Goal: Information Seeking & Learning: Learn about a topic

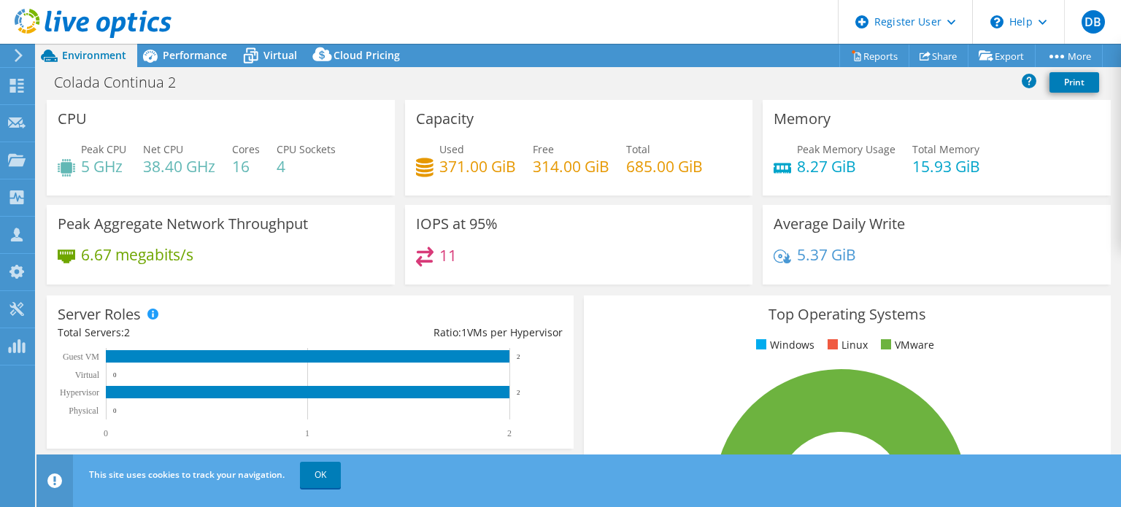
select select "USD"
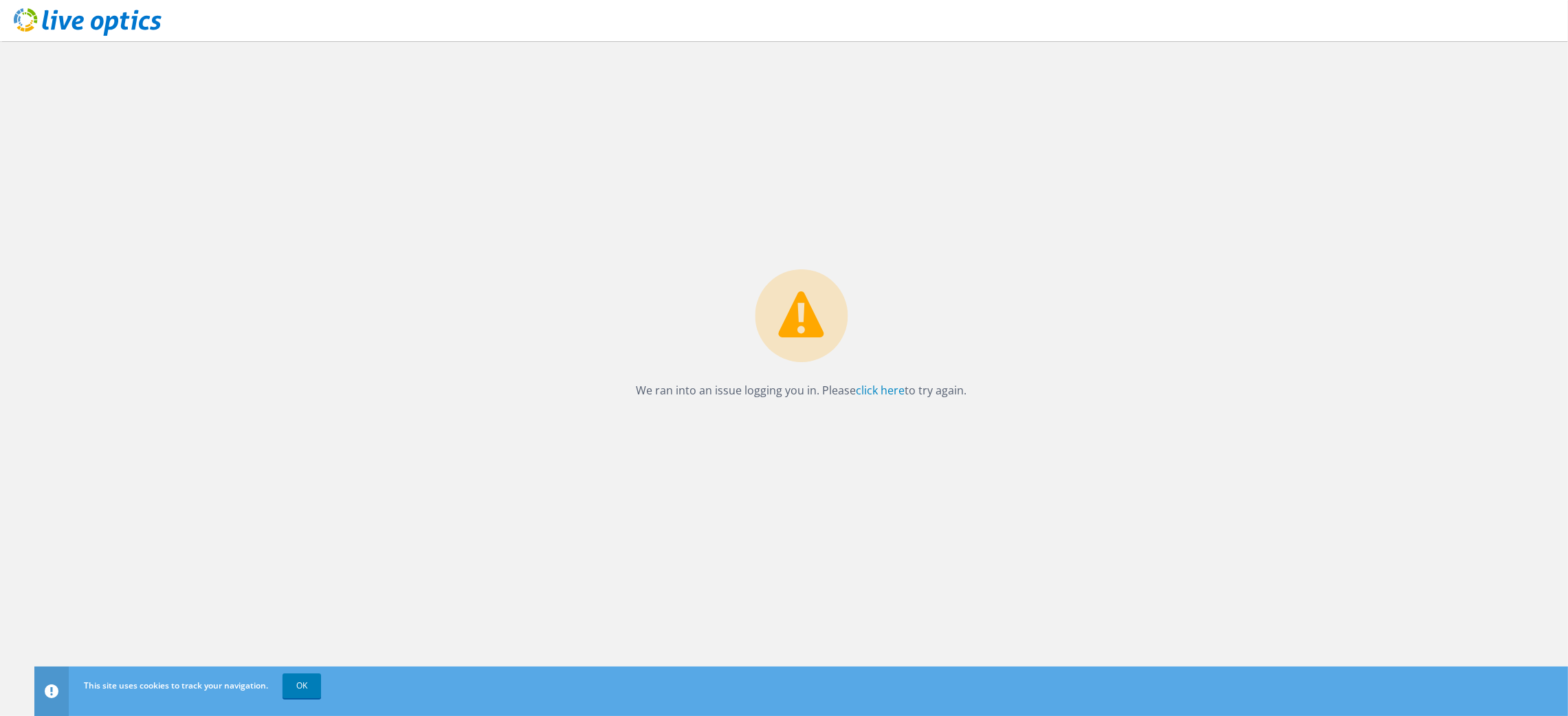
click at [24, 23] on icon at bounding box center [88, 23] width 148 height 28
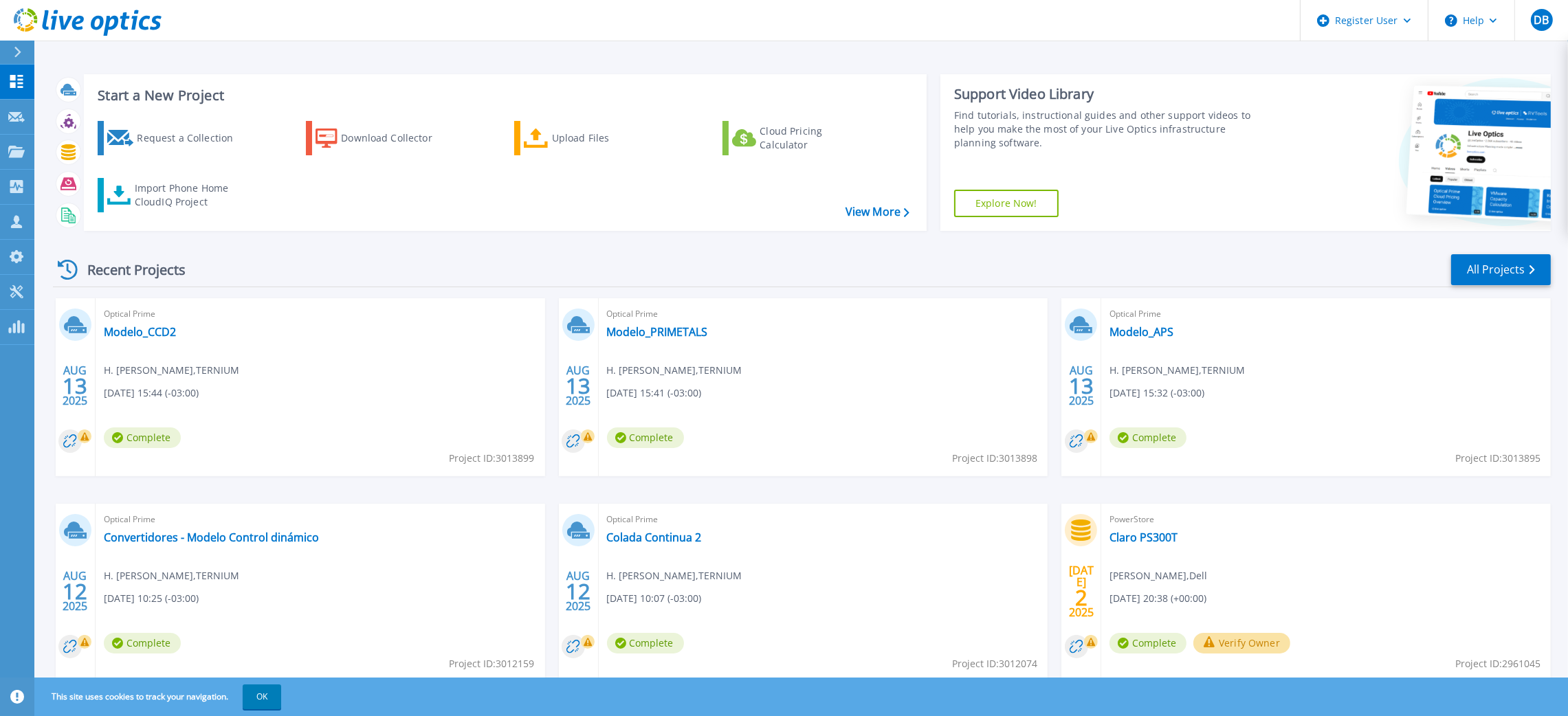
scroll to position [45, 0]
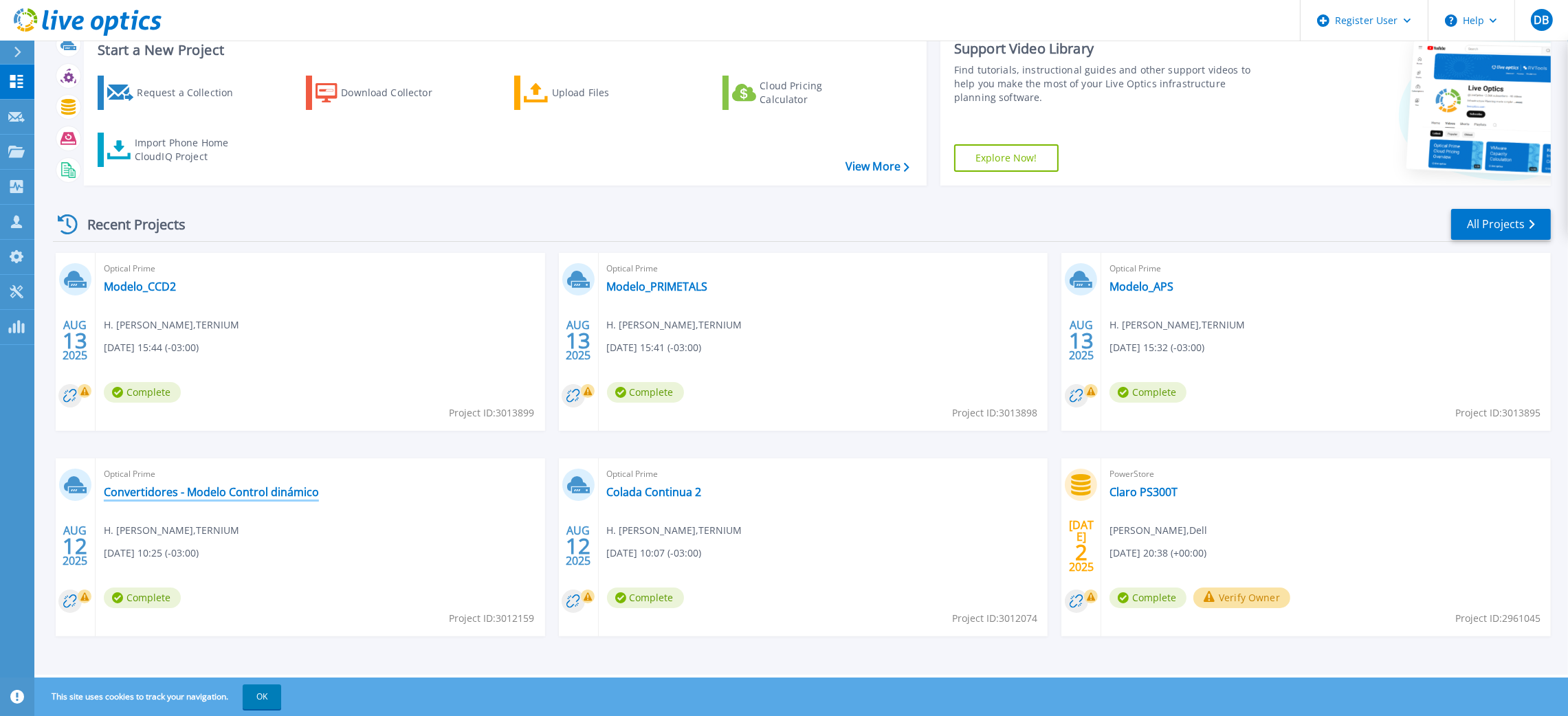
click at [263, 490] on link "Convertidores - Modelo Control dinámico" at bounding box center [211, 492] width 215 height 14
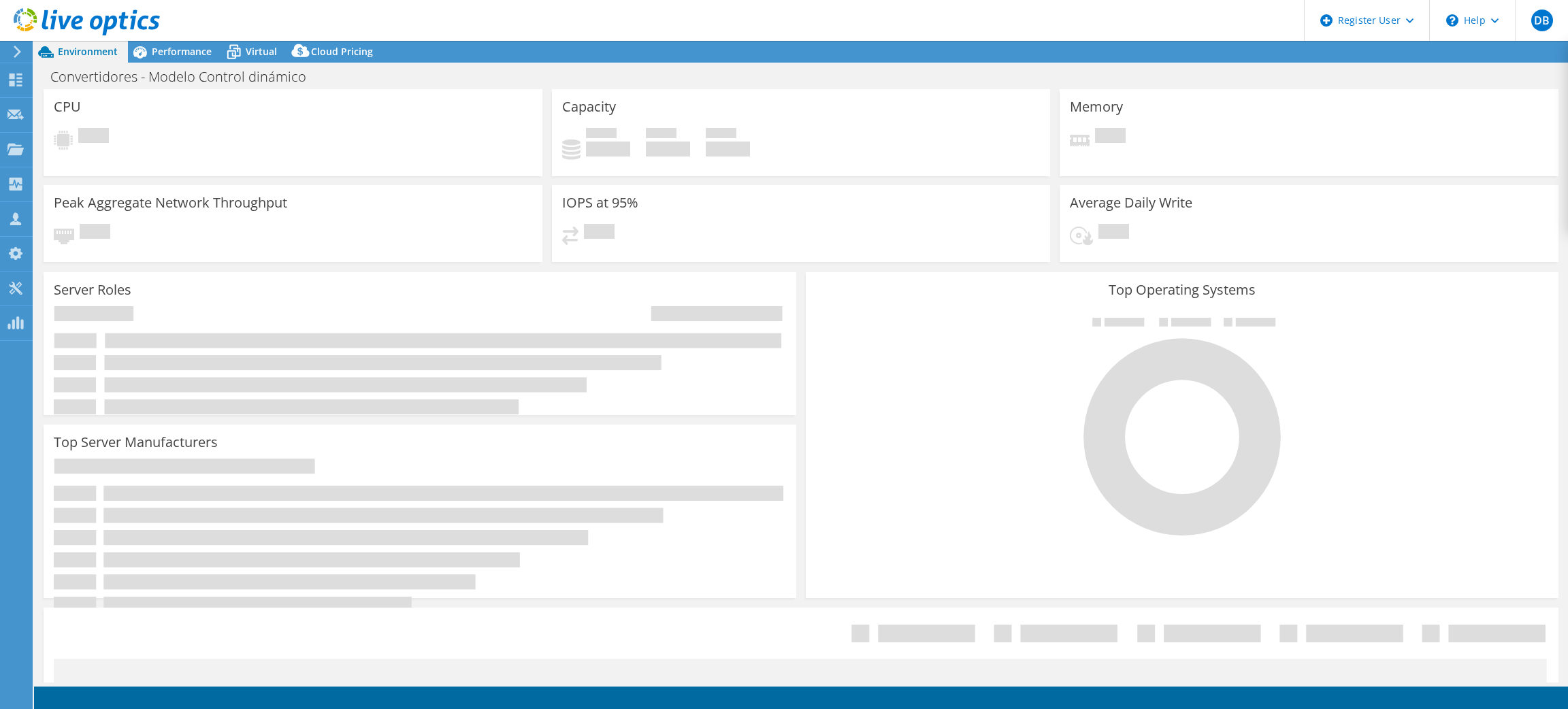
select select "USD"
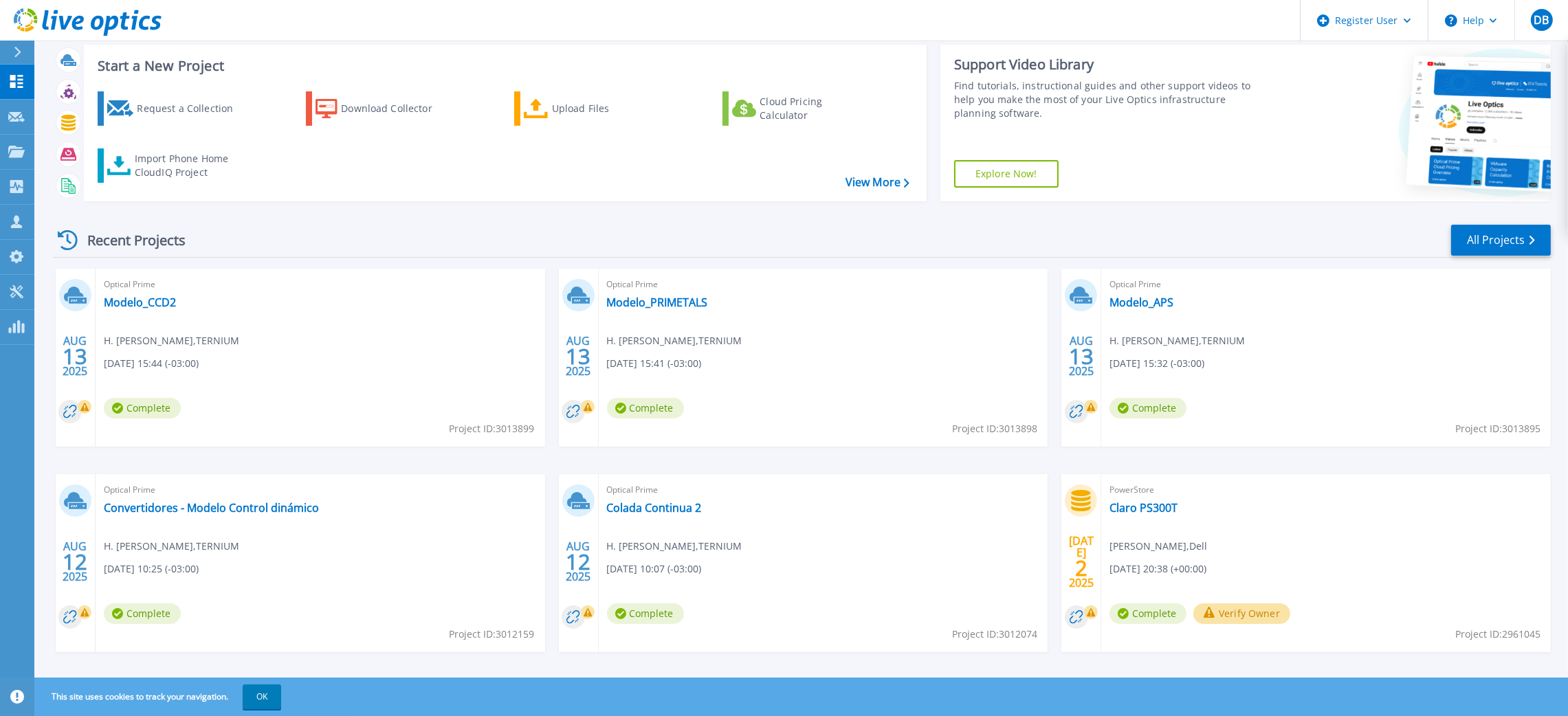
scroll to position [45, 0]
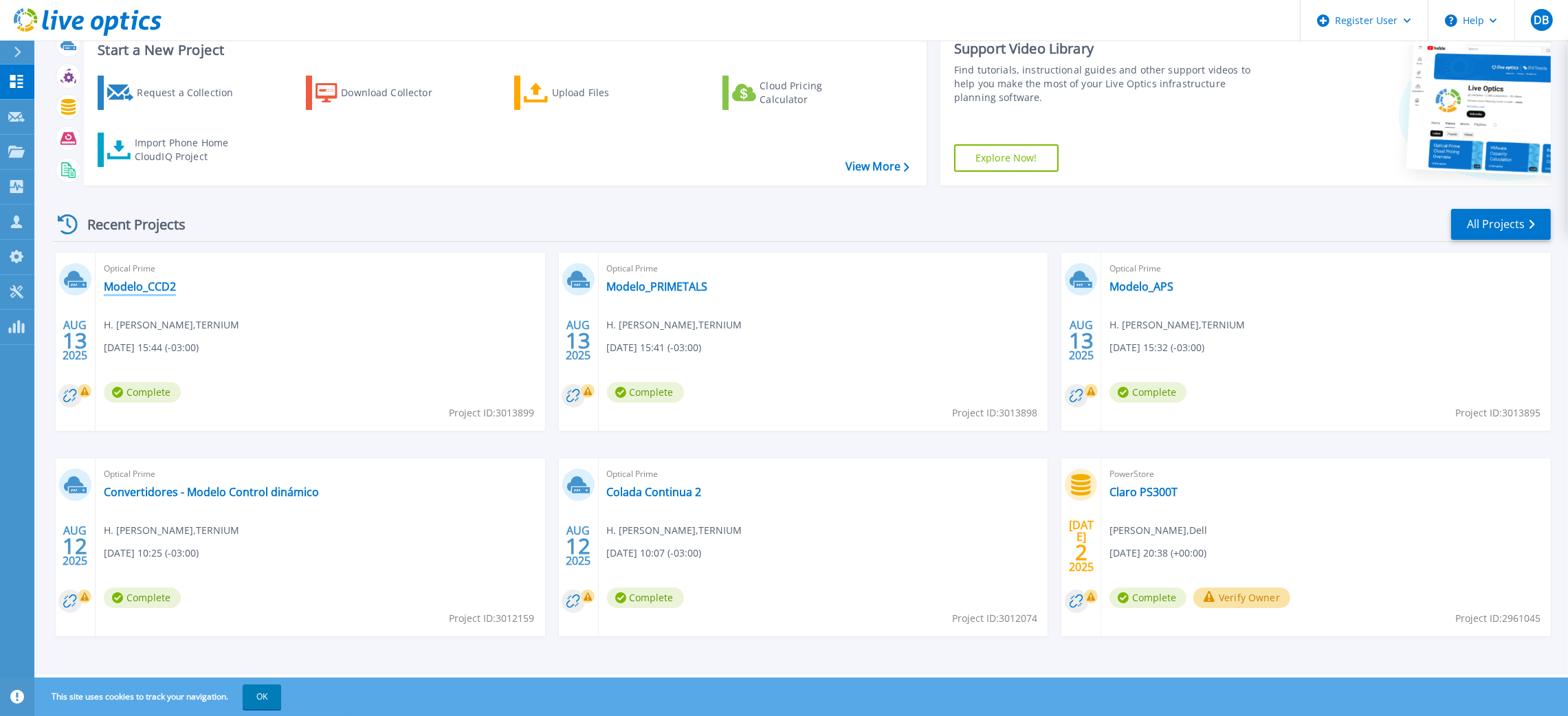
click at [141, 283] on link "Modelo_CCD2" at bounding box center [139, 286] width 73 height 14
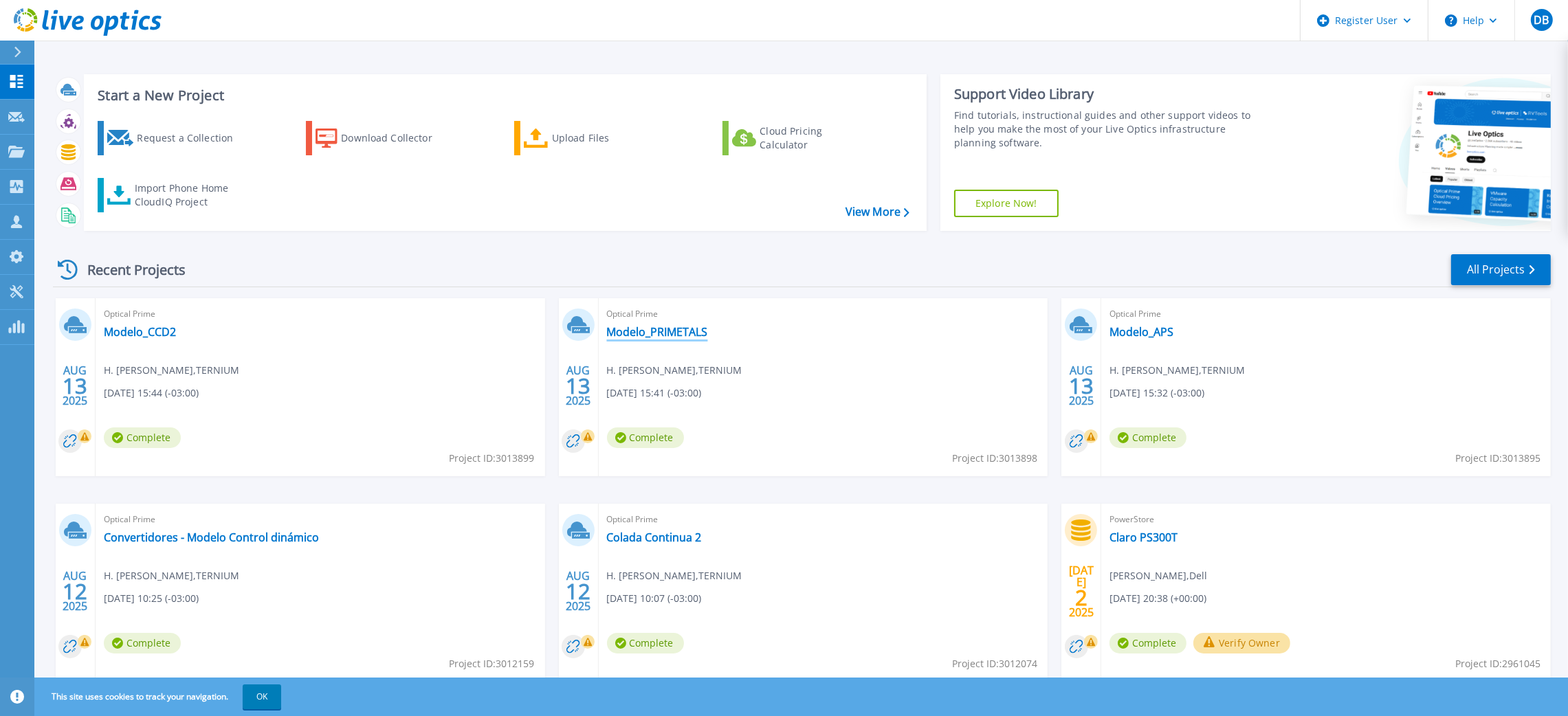
click at [638, 333] on link "Modelo_PRIMETALS" at bounding box center [656, 332] width 101 height 14
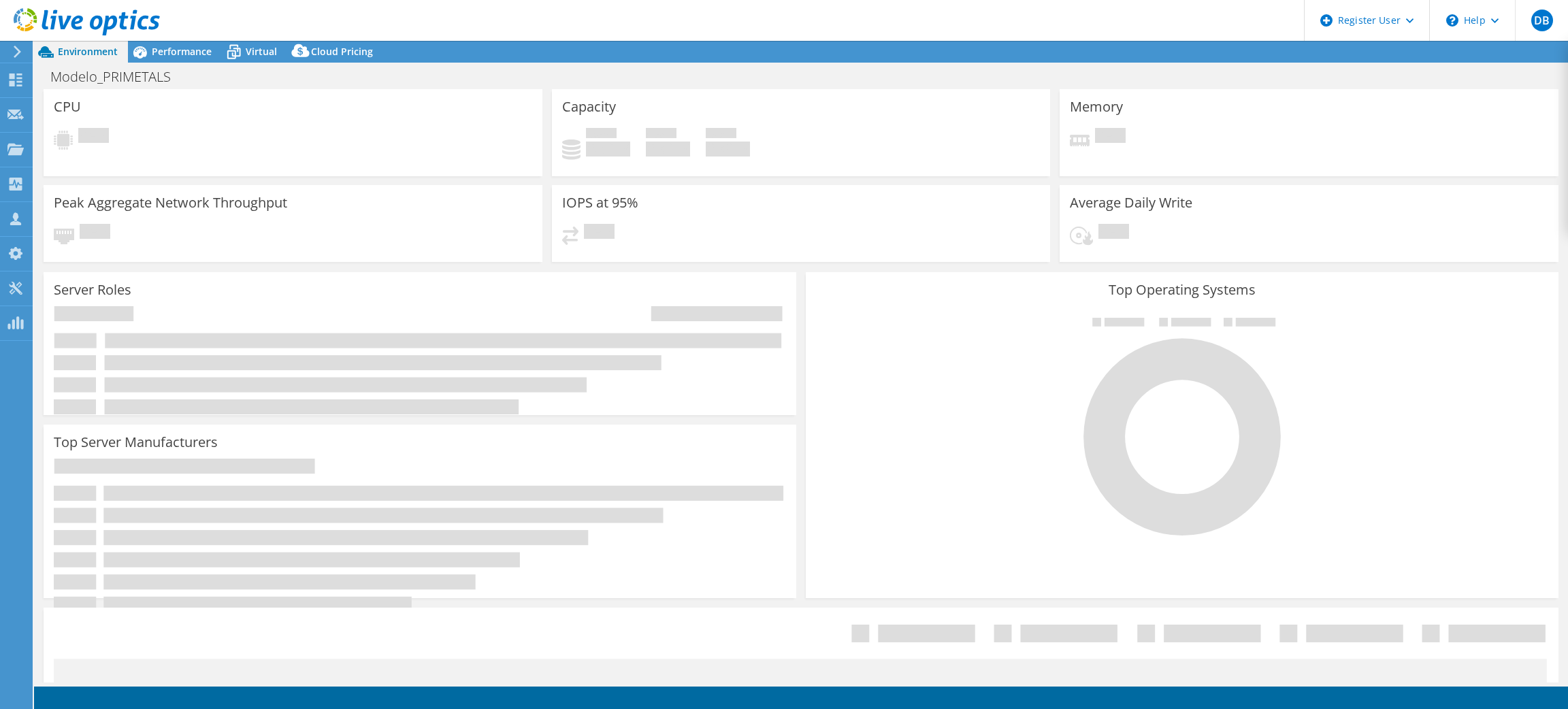
select select "USD"
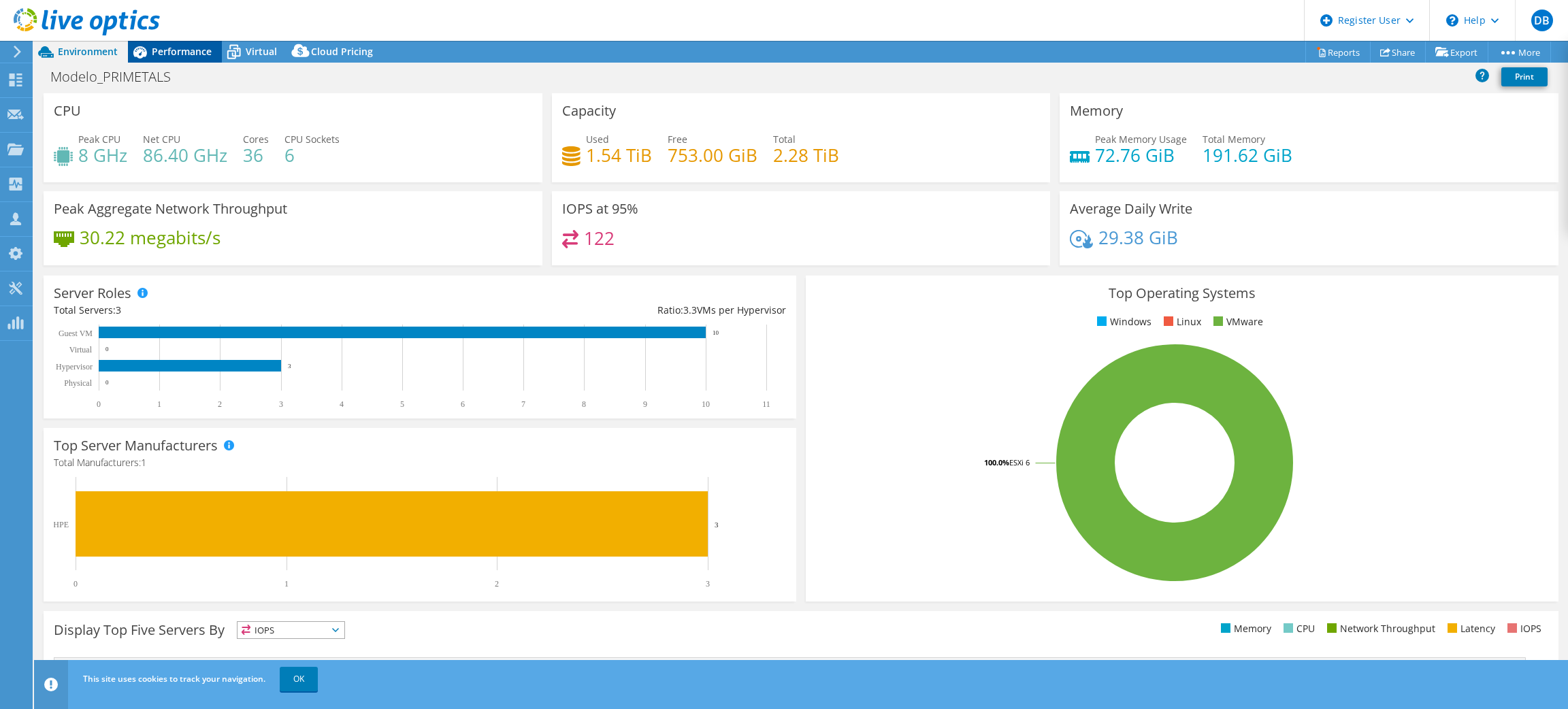
click at [177, 48] on span "Performance" at bounding box center [182, 51] width 60 height 13
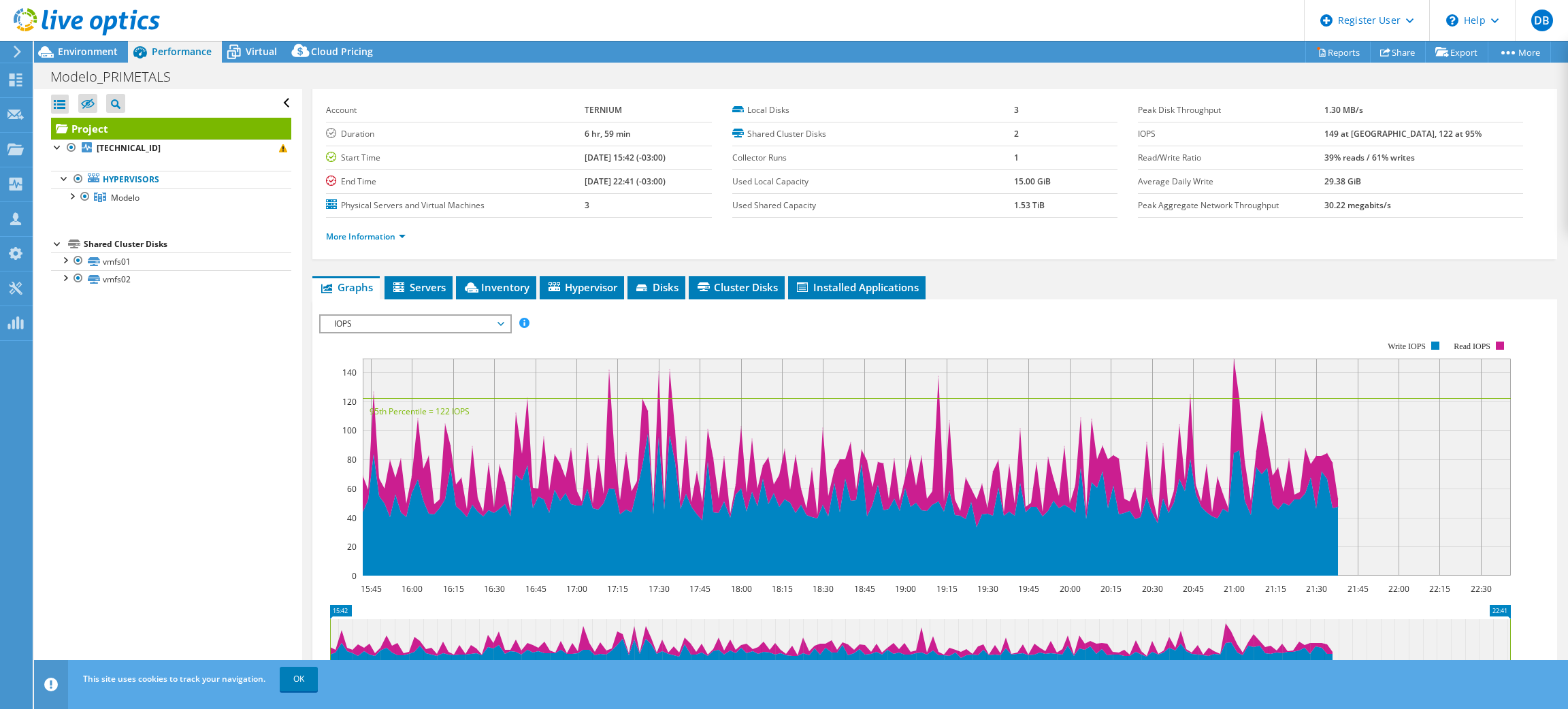
scroll to position [38, 0]
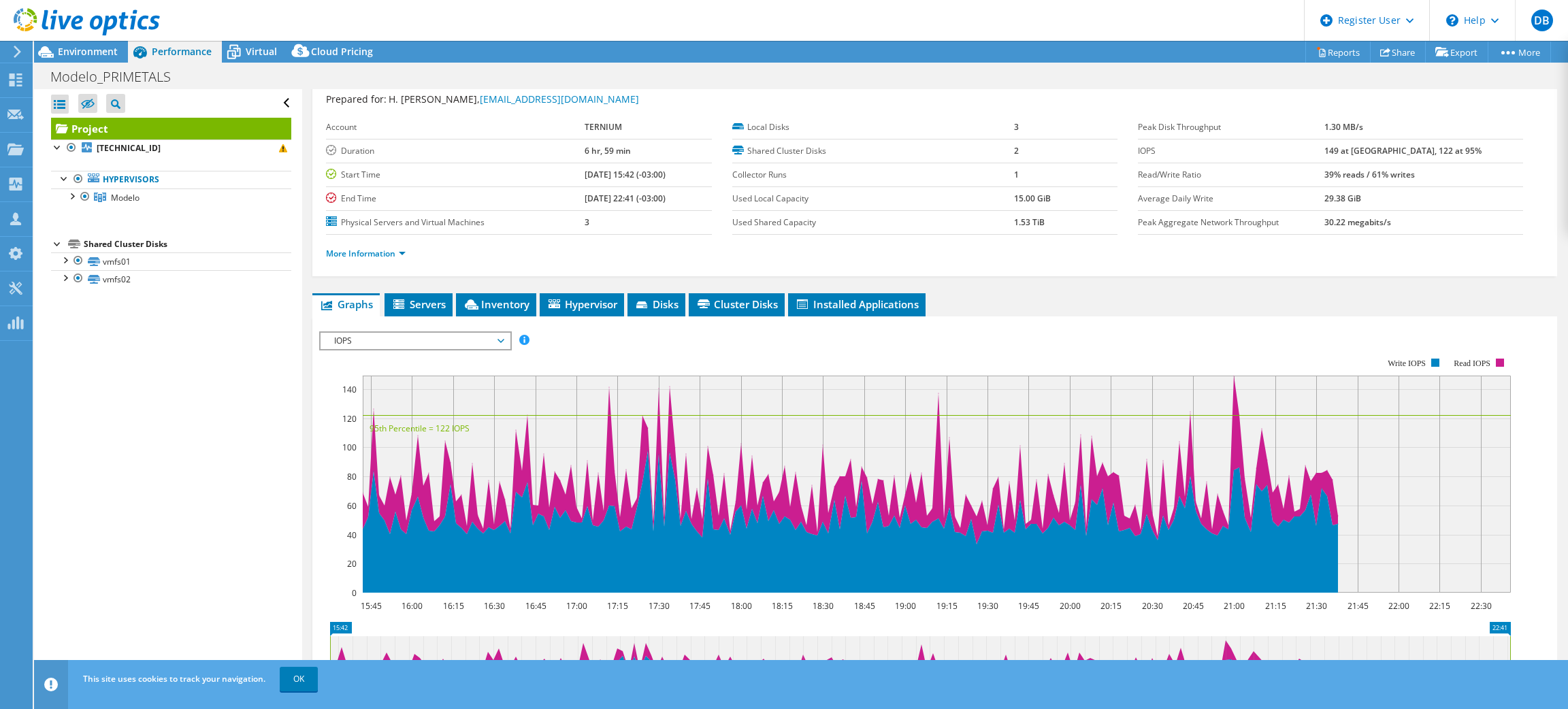
click at [414, 341] on span "IOPS" at bounding box center [415, 341] width 175 height 17
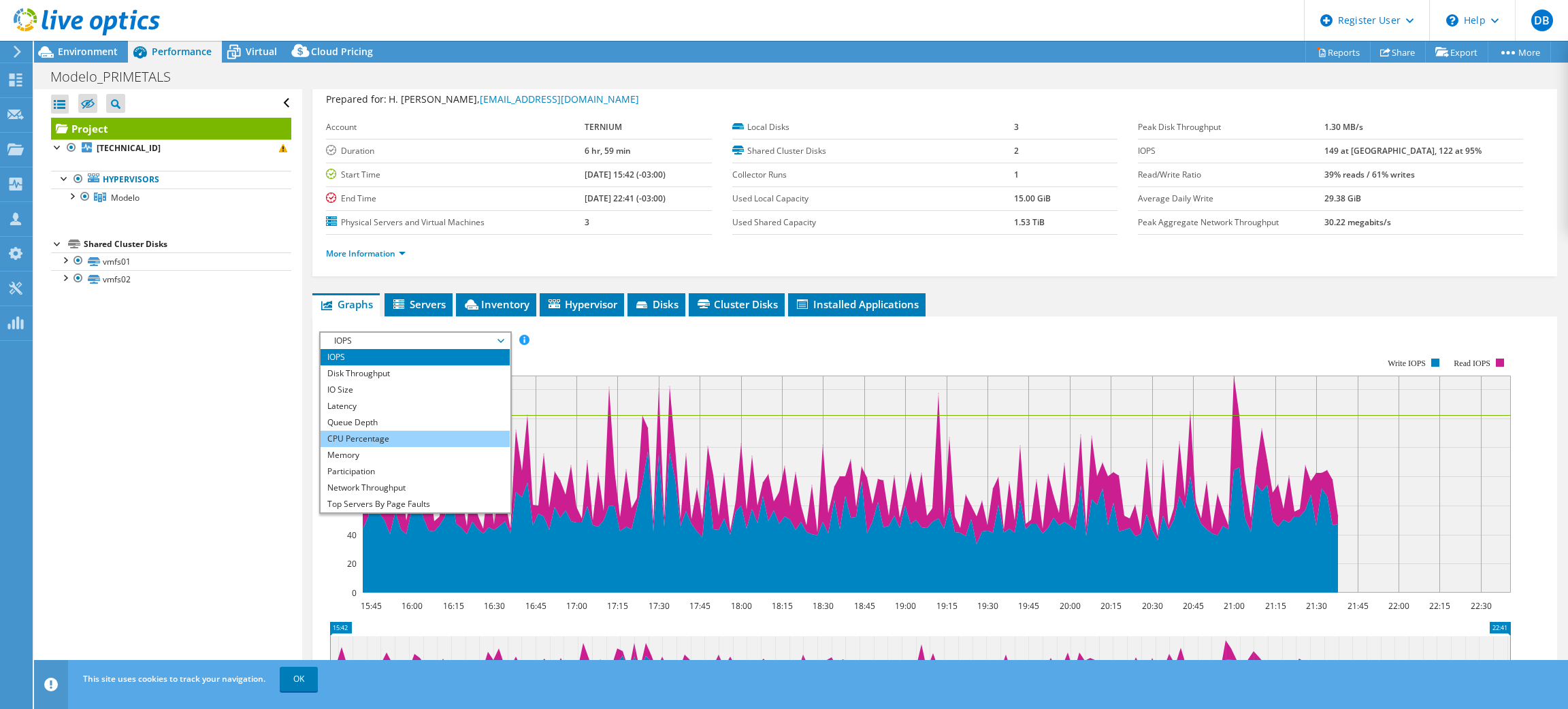
click at [425, 435] on li "CPU Percentage" at bounding box center [415, 439] width 188 height 17
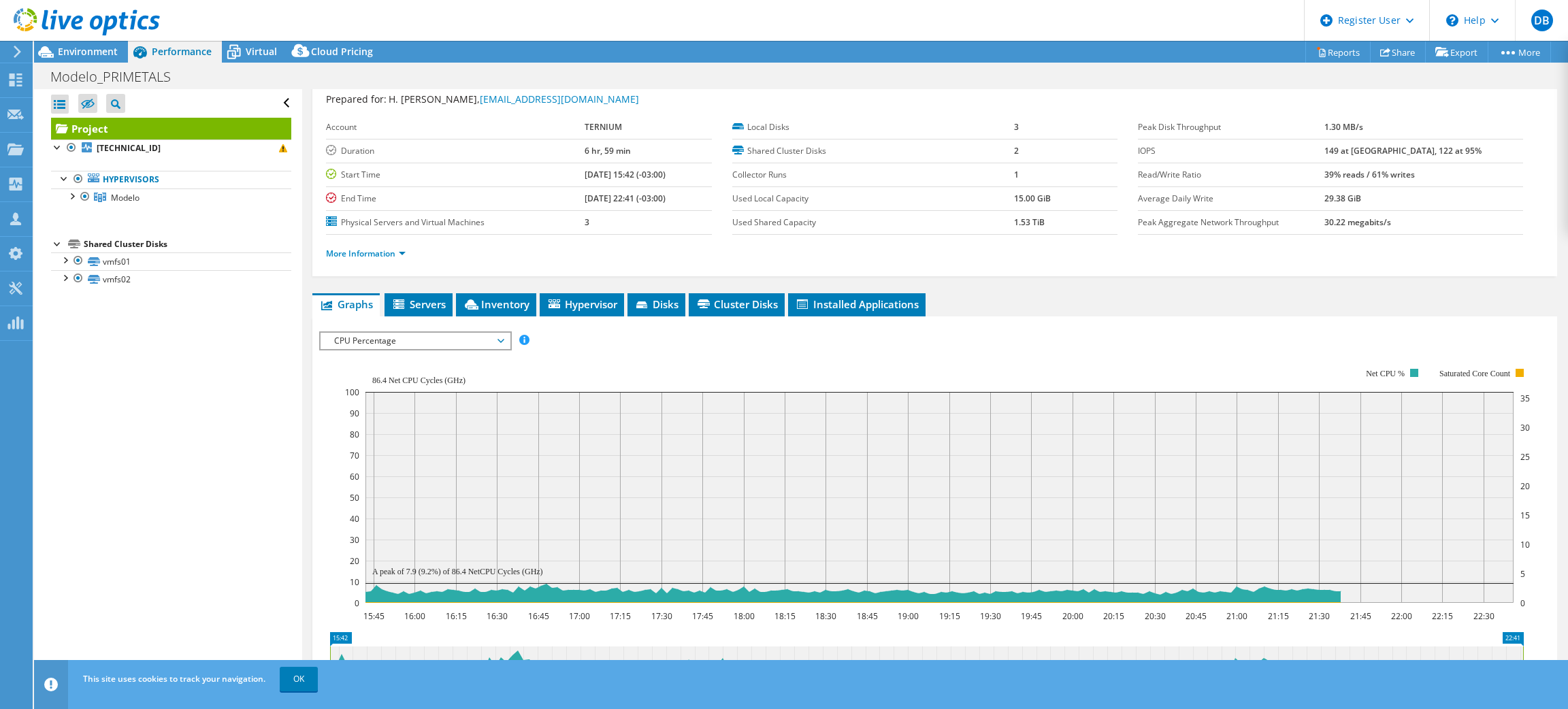
click at [493, 336] on span "CPU Percentage" at bounding box center [415, 341] width 175 height 17
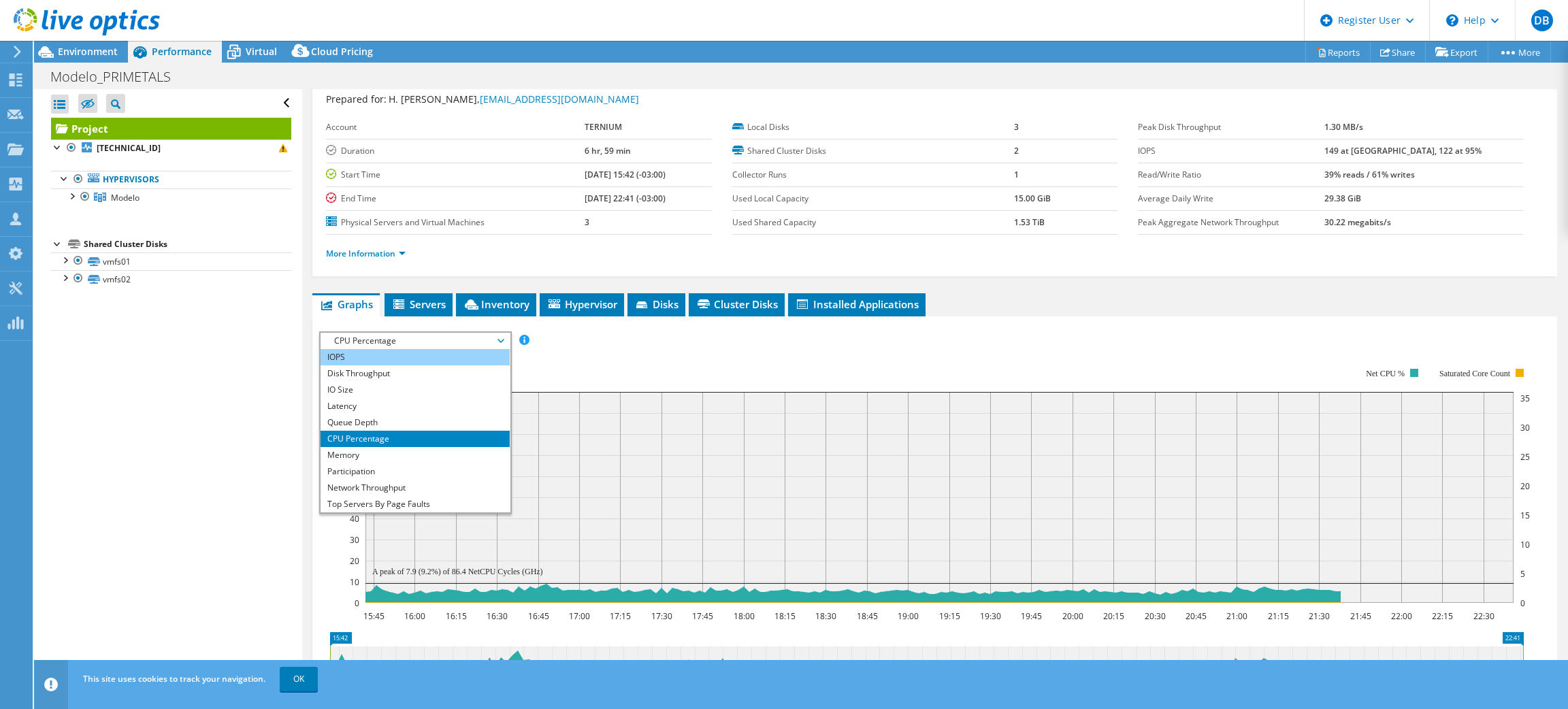
click at [442, 356] on li "IOPS" at bounding box center [415, 357] width 188 height 17
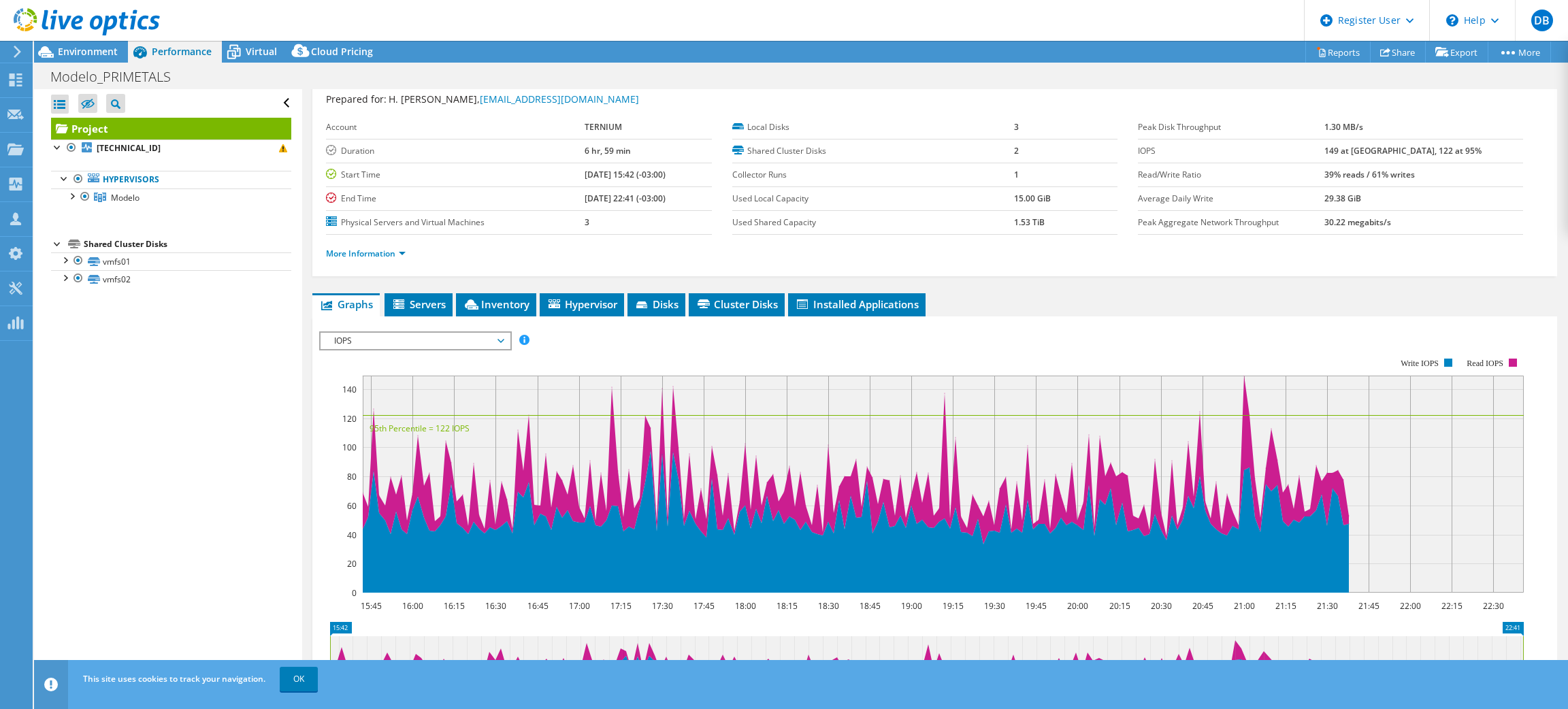
click at [408, 337] on span "IOPS" at bounding box center [415, 341] width 175 height 17
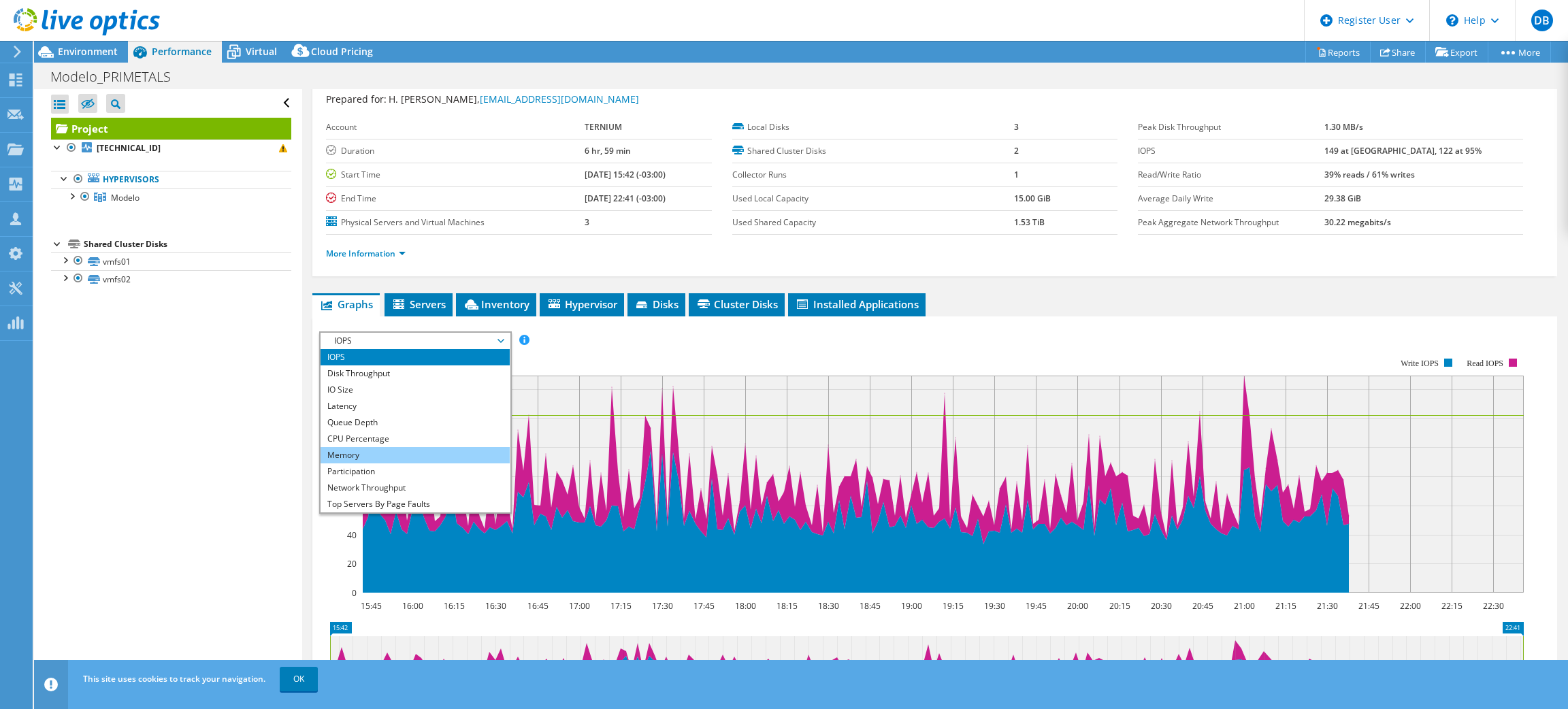
click at [407, 459] on li "Memory" at bounding box center [415, 455] width 188 height 17
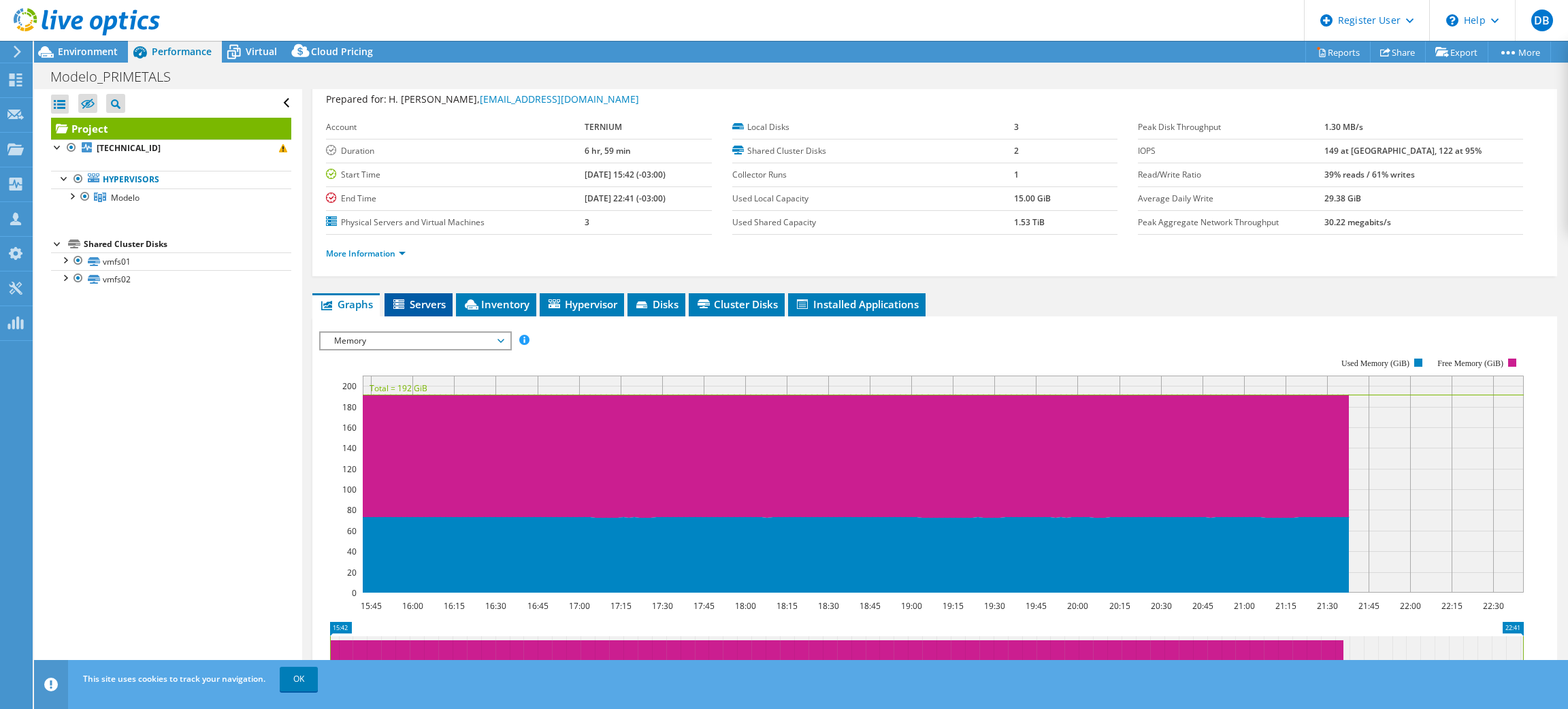
click at [402, 305] on icon at bounding box center [400, 305] width 14 height 11
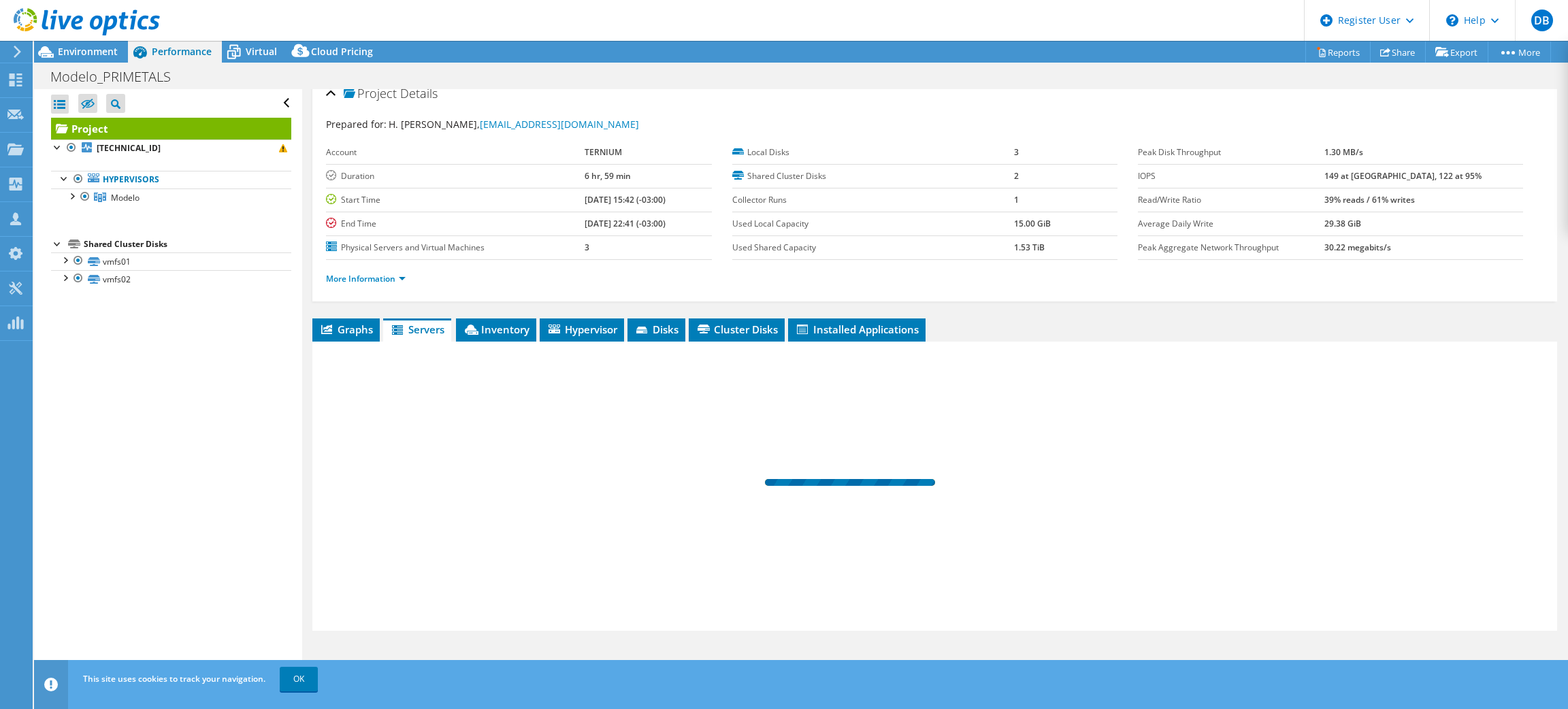
scroll to position [12, 0]
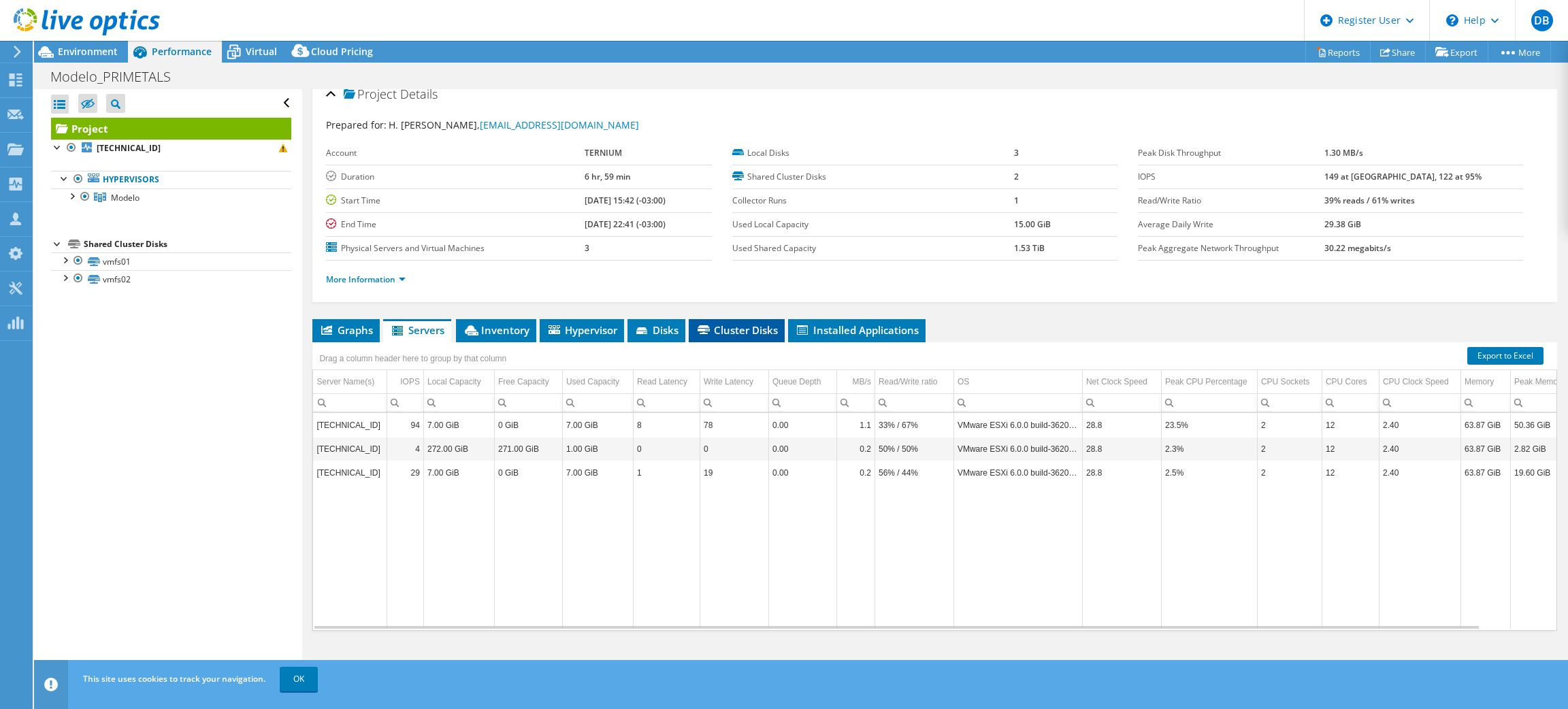
click at [753, 329] on span "Cluster Disks" at bounding box center [737, 330] width 82 height 14
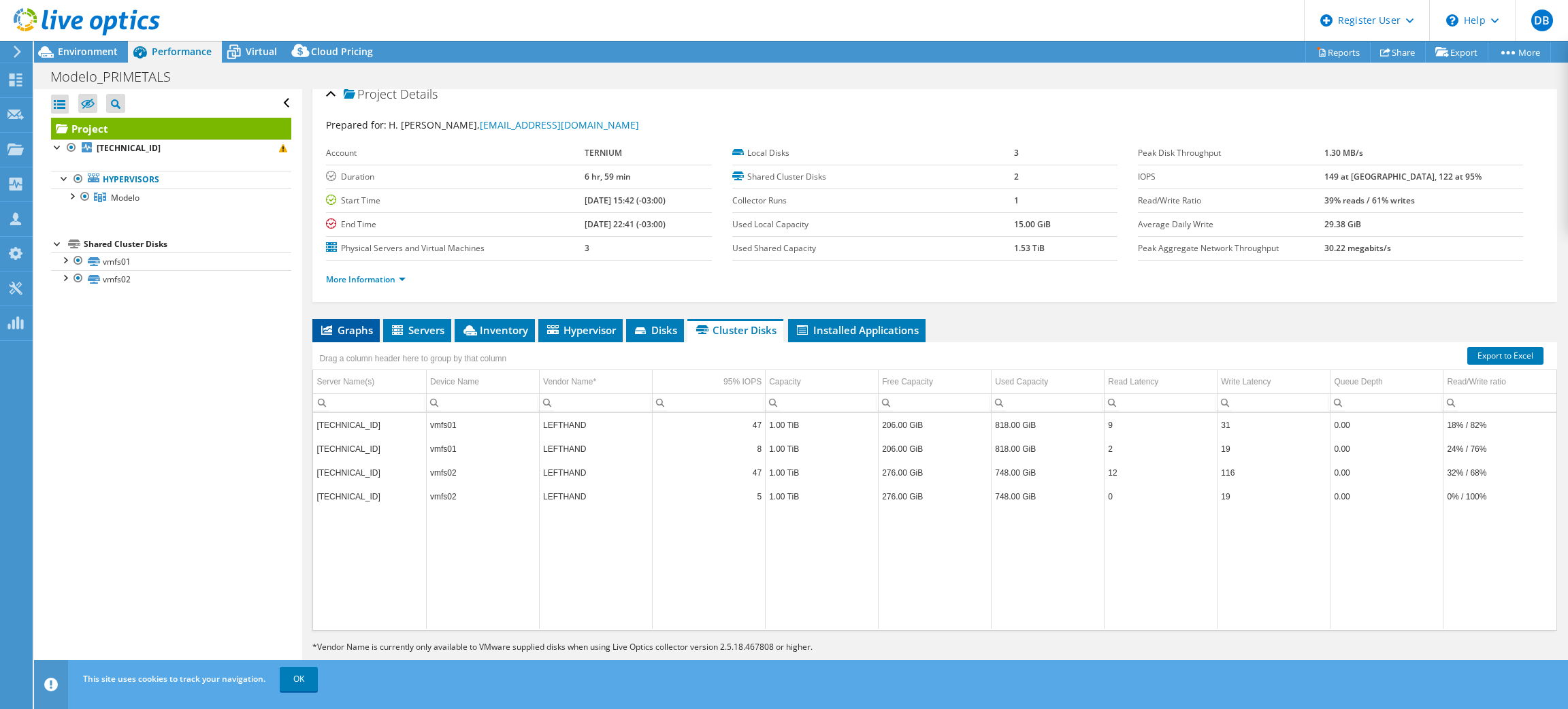
click at [354, 327] on span "Graphs" at bounding box center [346, 330] width 54 height 14
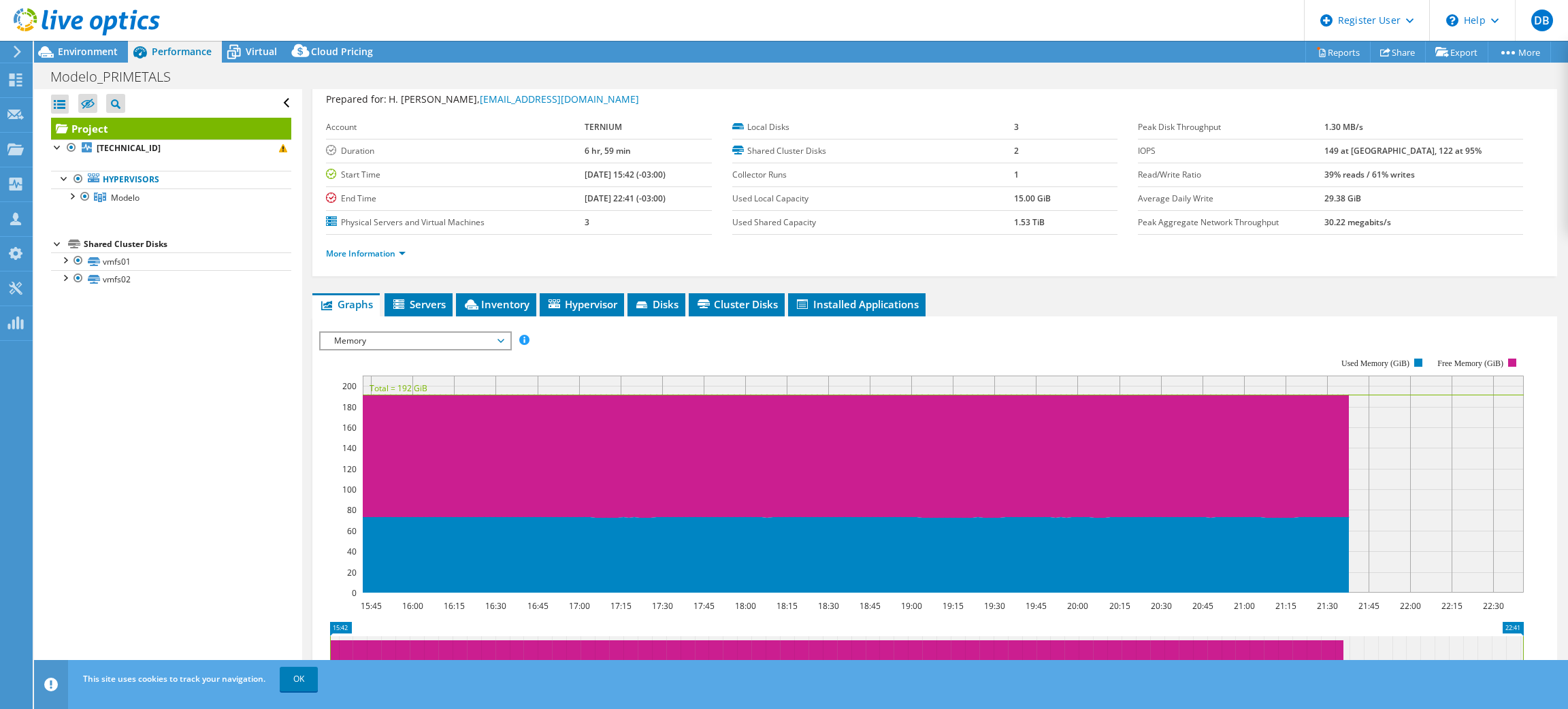
click at [454, 341] on span "Memory" at bounding box center [415, 341] width 175 height 17
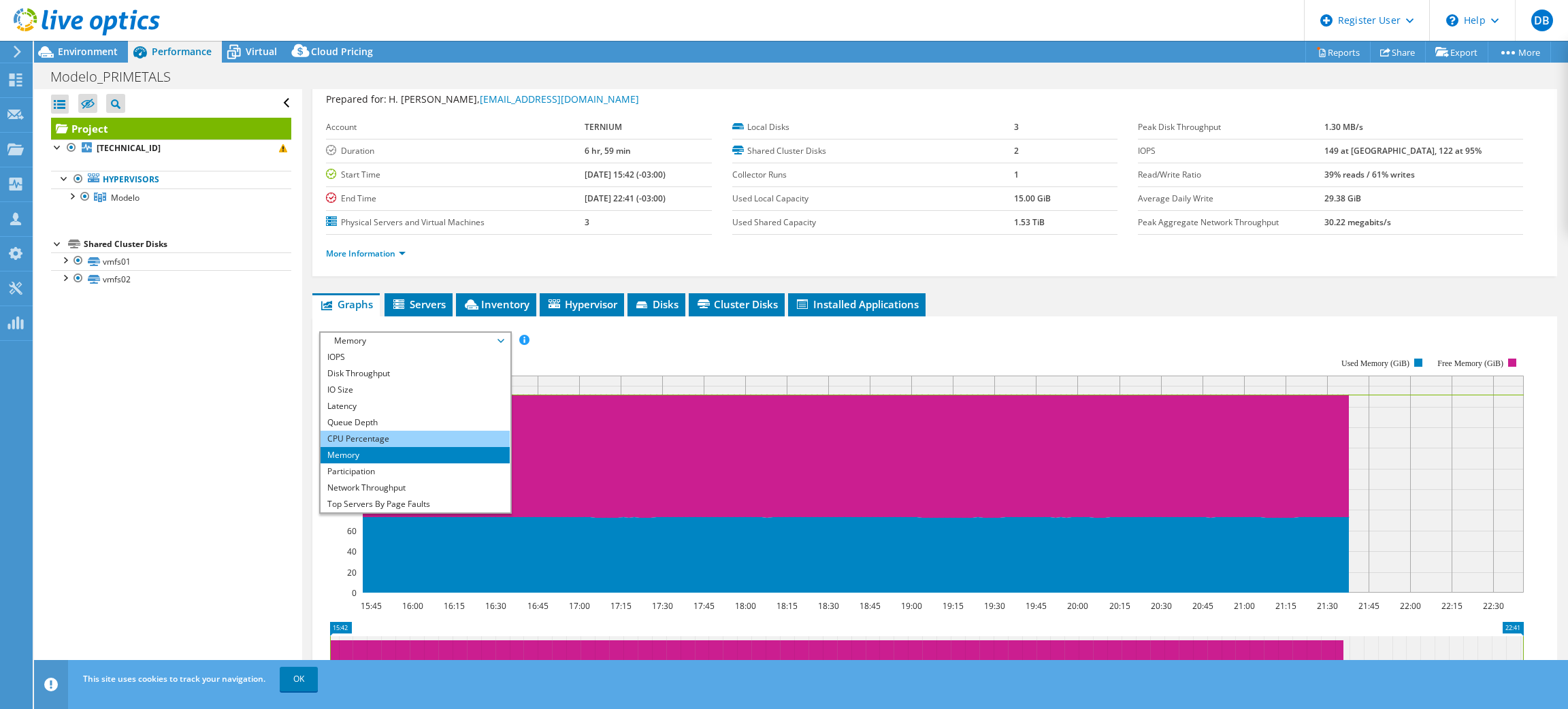
click at [435, 435] on li "CPU Percentage" at bounding box center [415, 439] width 188 height 17
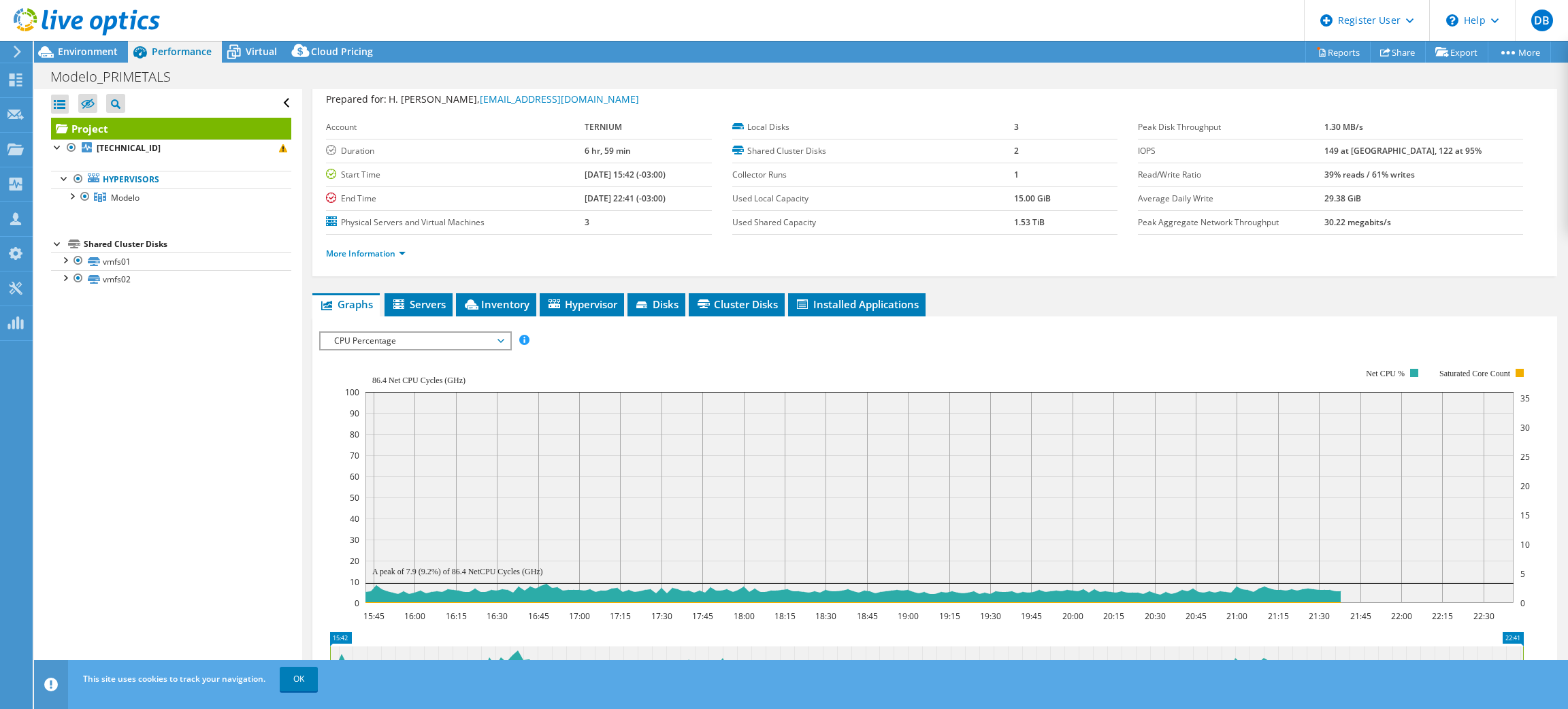
click at [434, 338] on span "CPU Percentage" at bounding box center [415, 341] width 175 height 17
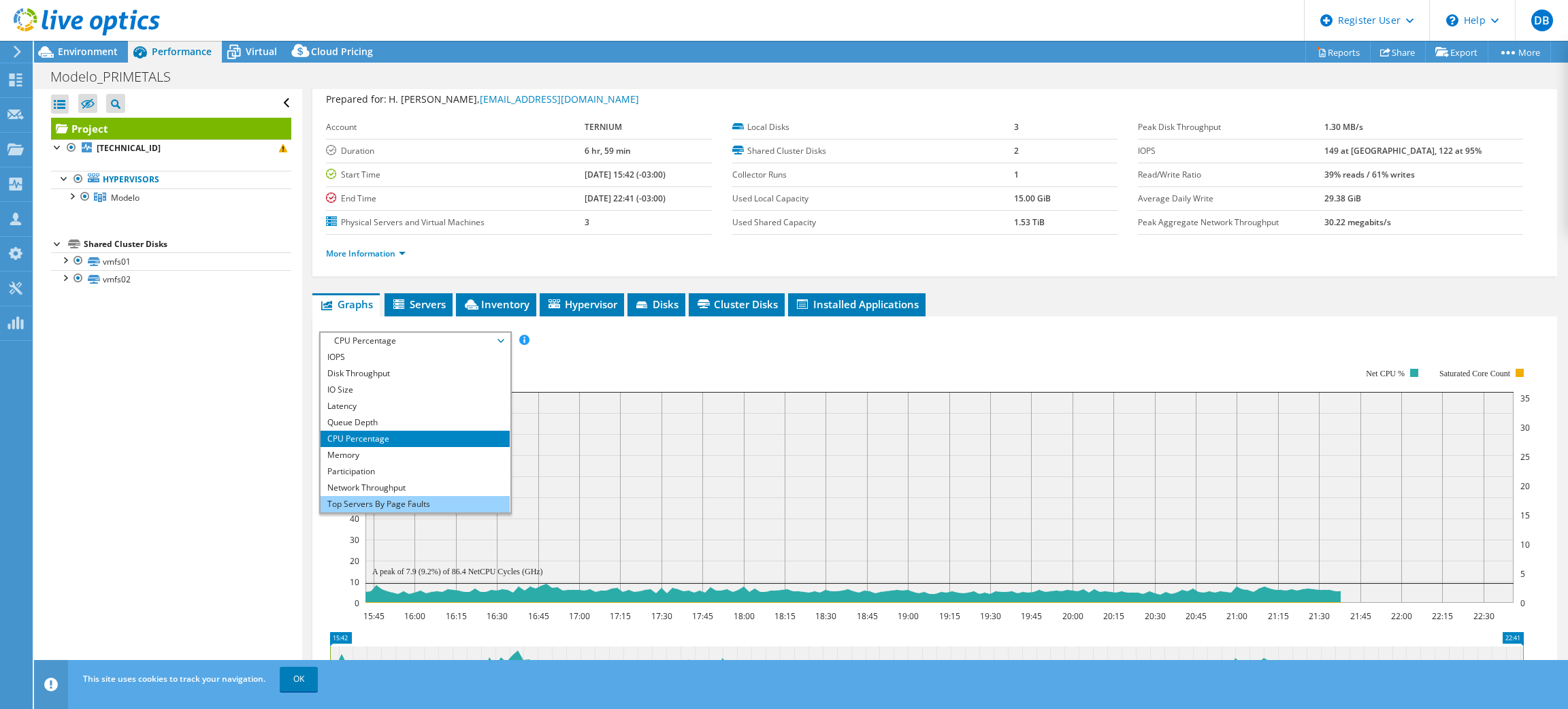
click at [420, 500] on li "Top Servers By Page Faults" at bounding box center [415, 505] width 188 height 17
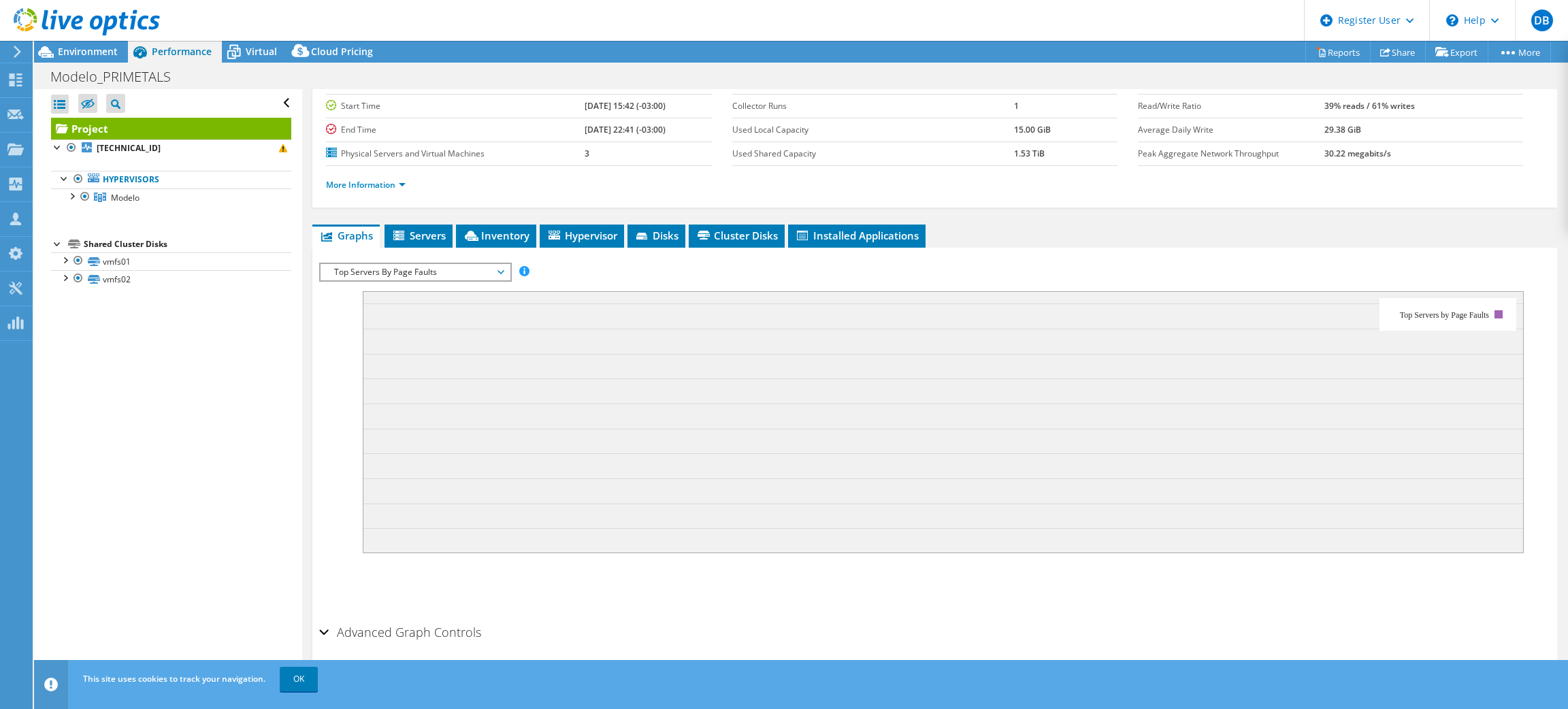
scroll to position [132, 0]
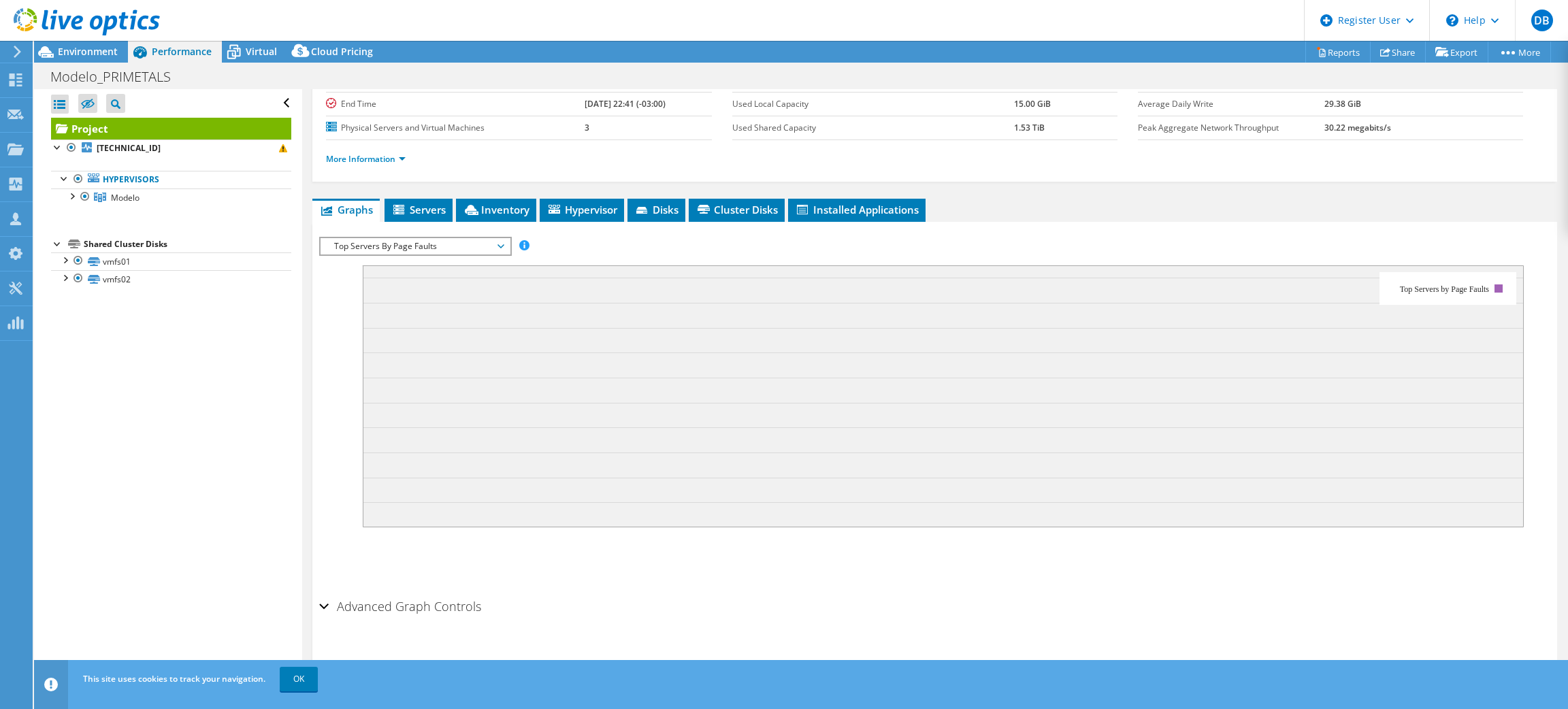
click at [435, 238] on span "Top Servers By Page Faults" at bounding box center [415, 246] width 175 height 17
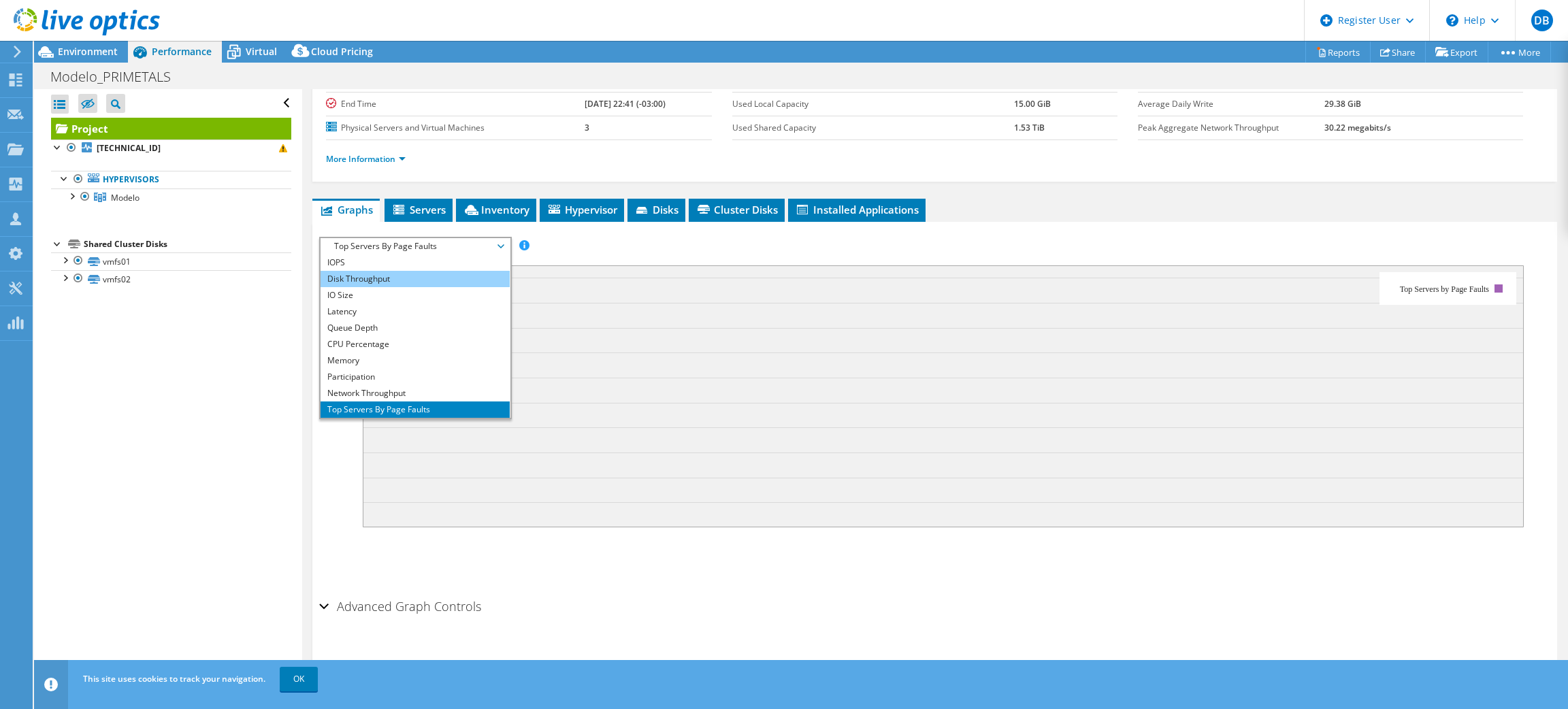
click at [418, 281] on li "Disk Throughput" at bounding box center [415, 279] width 188 height 17
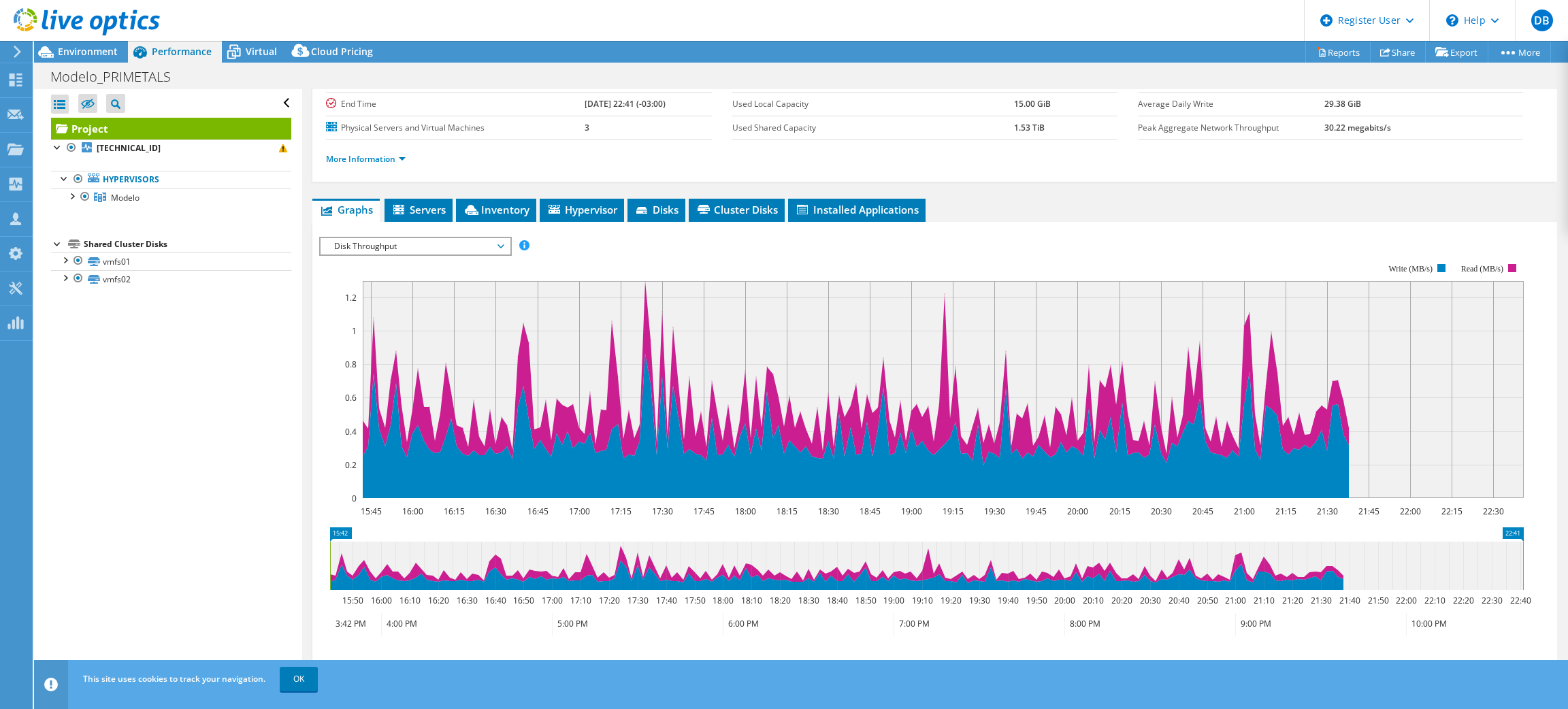
click at [72, 44] on div at bounding box center [79, 22] width 160 height 46
click at [72, 56] on span "Environment" at bounding box center [88, 51] width 60 height 13
